Goal: Communication & Community: Answer question/provide support

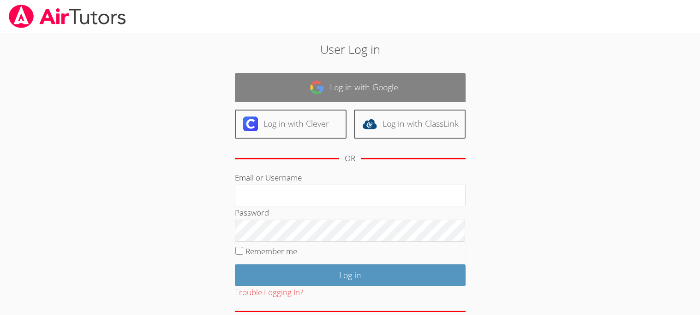
click at [338, 93] on link "Log in with Google" at bounding box center [350, 87] width 231 height 29
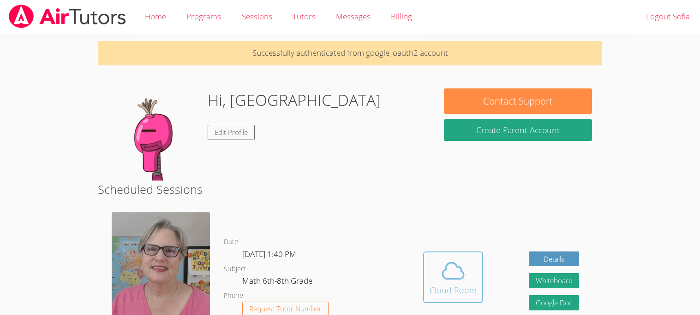
click at [473, 287] on div "Cloud Room" at bounding box center [452, 290] width 47 height 13
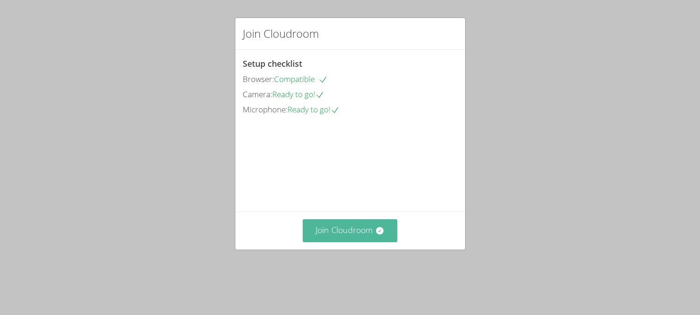
click at [365, 242] on button "Join Cloudroom" at bounding box center [350, 231] width 95 height 23
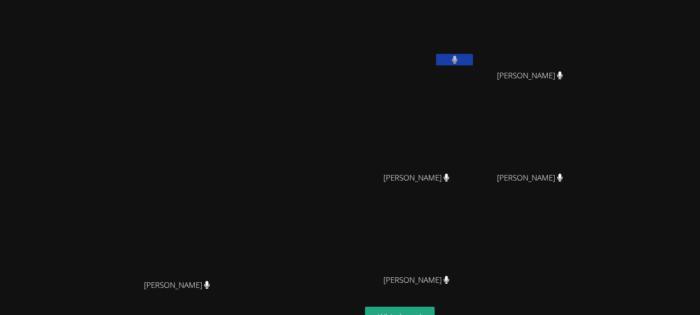
click at [458, 56] on icon at bounding box center [455, 60] width 6 height 8
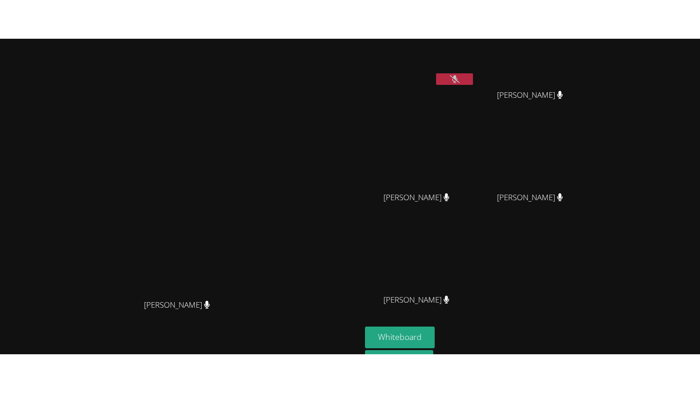
scroll to position [21, 0]
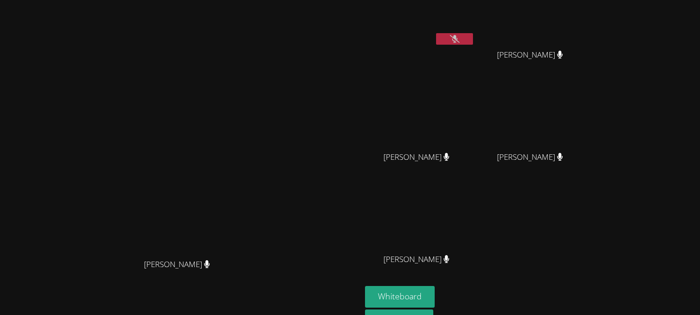
click at [473, 43] on button at bounding box center [454, 39] width 37 height 12
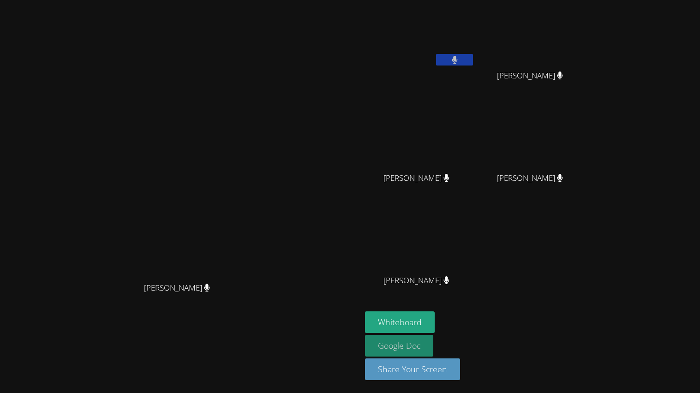
scroll to position [0, 0]
click at [434, 315] on button "Whiteboard" at bounding box center [400, 322] width 70 height 22
click at [459, 59] on icon at bounding box center [455, 60] width 10 height 8
click at [457, 61] on icon at bounding box center [455, 60] width 6 height 8
click at [459, 61] on icon at bounding box center [455, 60] width 10 height 8
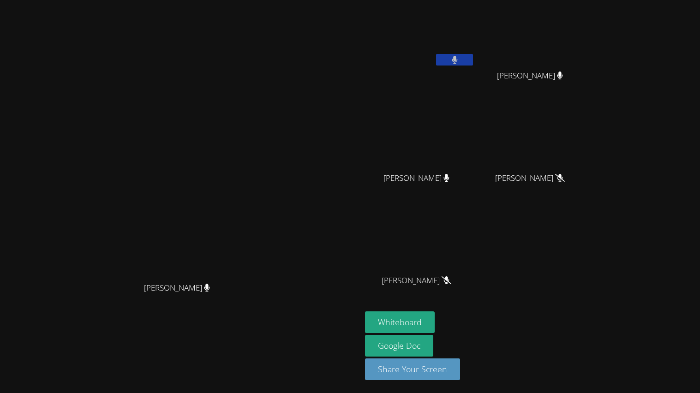
click at [458, 56] on icon at bounding box center [455, 60] width 6 height 8
click at [473, 54] on button at bounding box center [454, 60] width 37 height 12
click at [473, 57] on button at bounding box center [454, 60] width 37 height 12
click at [459, 60] on icon at bounding box center [455, 60] width 10 height 8
click at [457, 60] on icon at bounding box center [455, 60] width 6 height 8
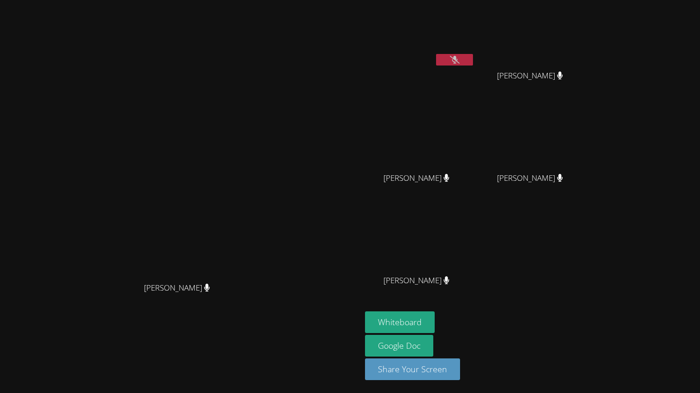
click at [459, 60] on icon at bounding box center [455, 60] width 10 height 8
click at [457, 60] on icon at bounding box center [455, 60] width 6 height 8
click at [475, 68] on div "Sofia Marcantoni" at bounding box center [420, 37] width 110 height 66
click at [473, 63] on button at bounding box center [454, 60] width 37 height 12
click at [459, 59] on icon at bounding box center [455, 60] width 10 height 8
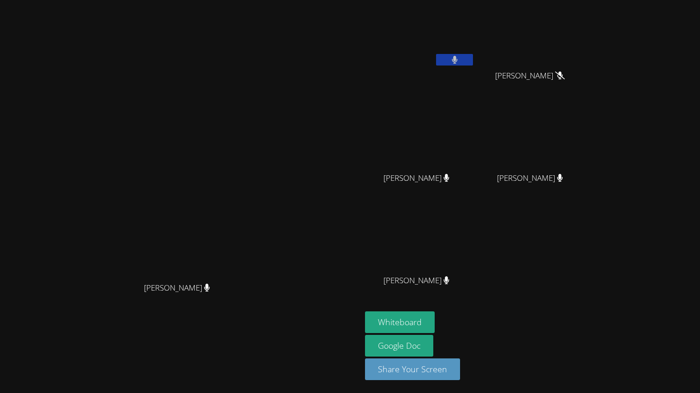
click at [473, 65] on button at bounding box center [454, 60] width 37 height 12
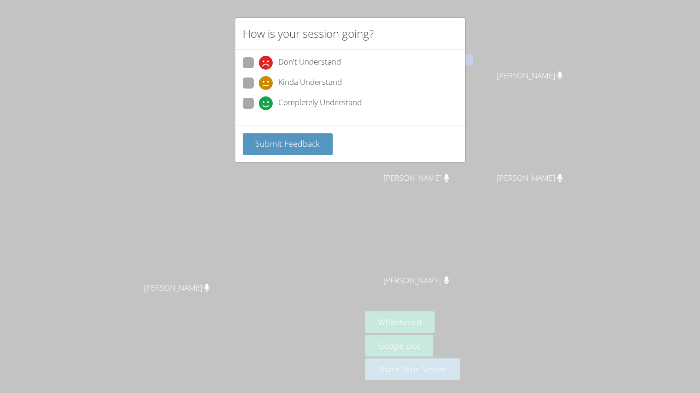
click at [259, 90] on span at bounding box center [259, 90] width 0 height 0
click at [259, 85] on input "Kinda Understand" at bounding box center [263, 81] width 8 height 8
radio input "true"
click at [274, 140] on span "Submit Feedback" at bounding box center [287, 143] width 65 height 11
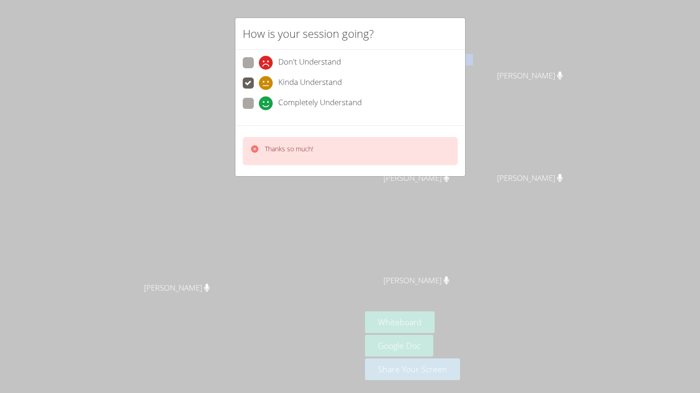
click at [302, 183] on div "How is your session going? Don't Understand Kinda Understand Completely Underst…" at bounding box center [350, 196] width 700 height 393
click at [254, 147] on icon at bounding box center [254, 148] width 7 height 7
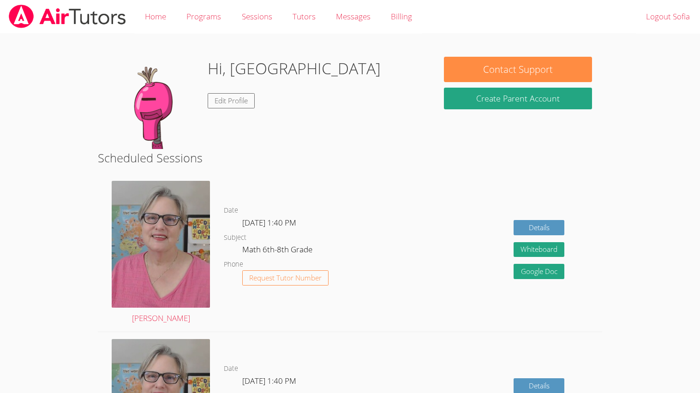
scroll to position [344, 0]
